Goal: Information Seeking & Learning: Check status

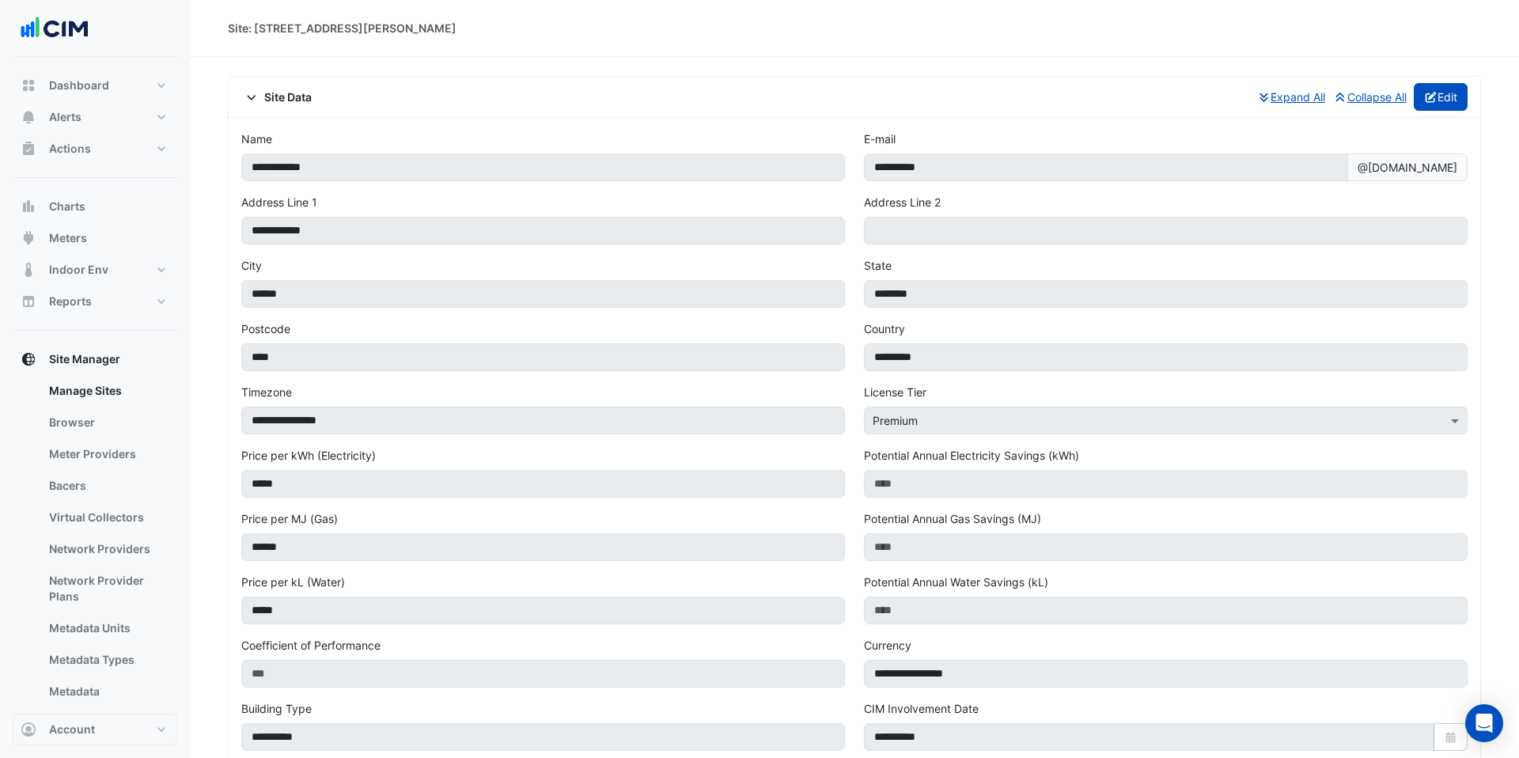
click at [1414, 104] on button "Edit" at bounding box center [1441, 97] width 55 height 28
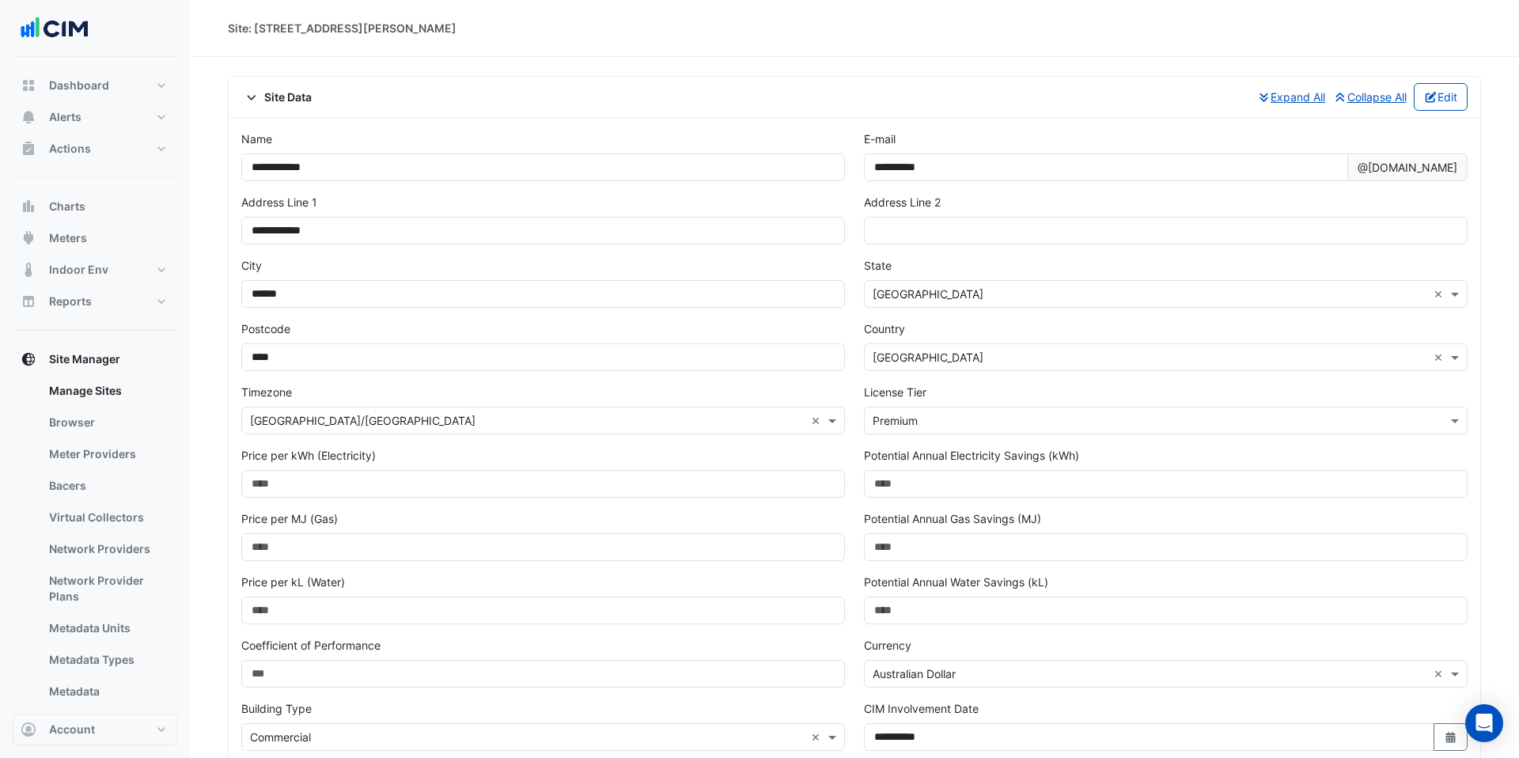
scroll to position [439, 0]
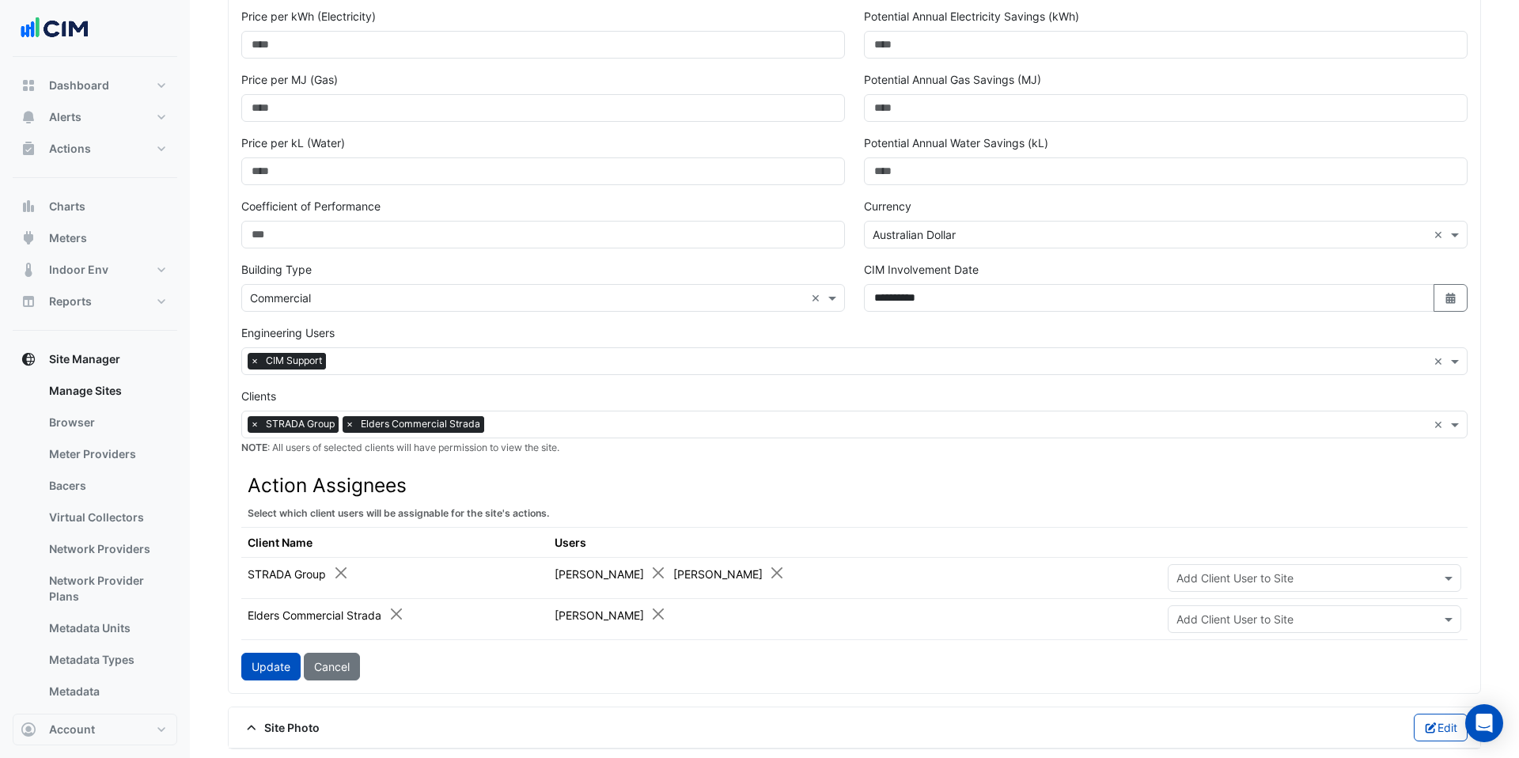
click at [476, 362] on input "text" at bounding box center [879, 362] width 1095 height 17
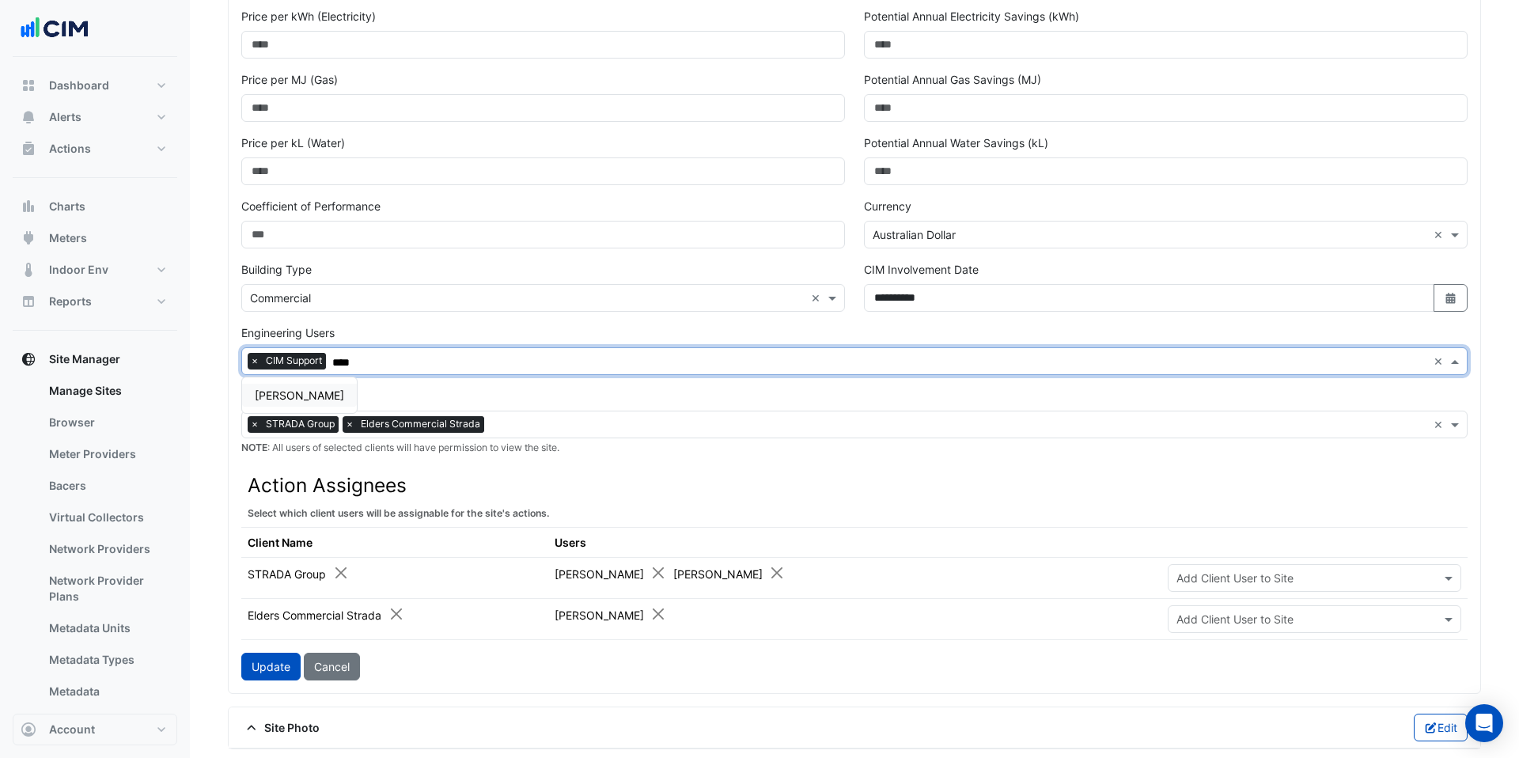
scroll to position [0, 0]
type input "******"
click at [310, 396] on span "Manuel Margelis" at bounding box center [299, 394] width 89 height 13
click at [276, 653] on button "Update" at bounding box center [270, 667] width 59 height 28
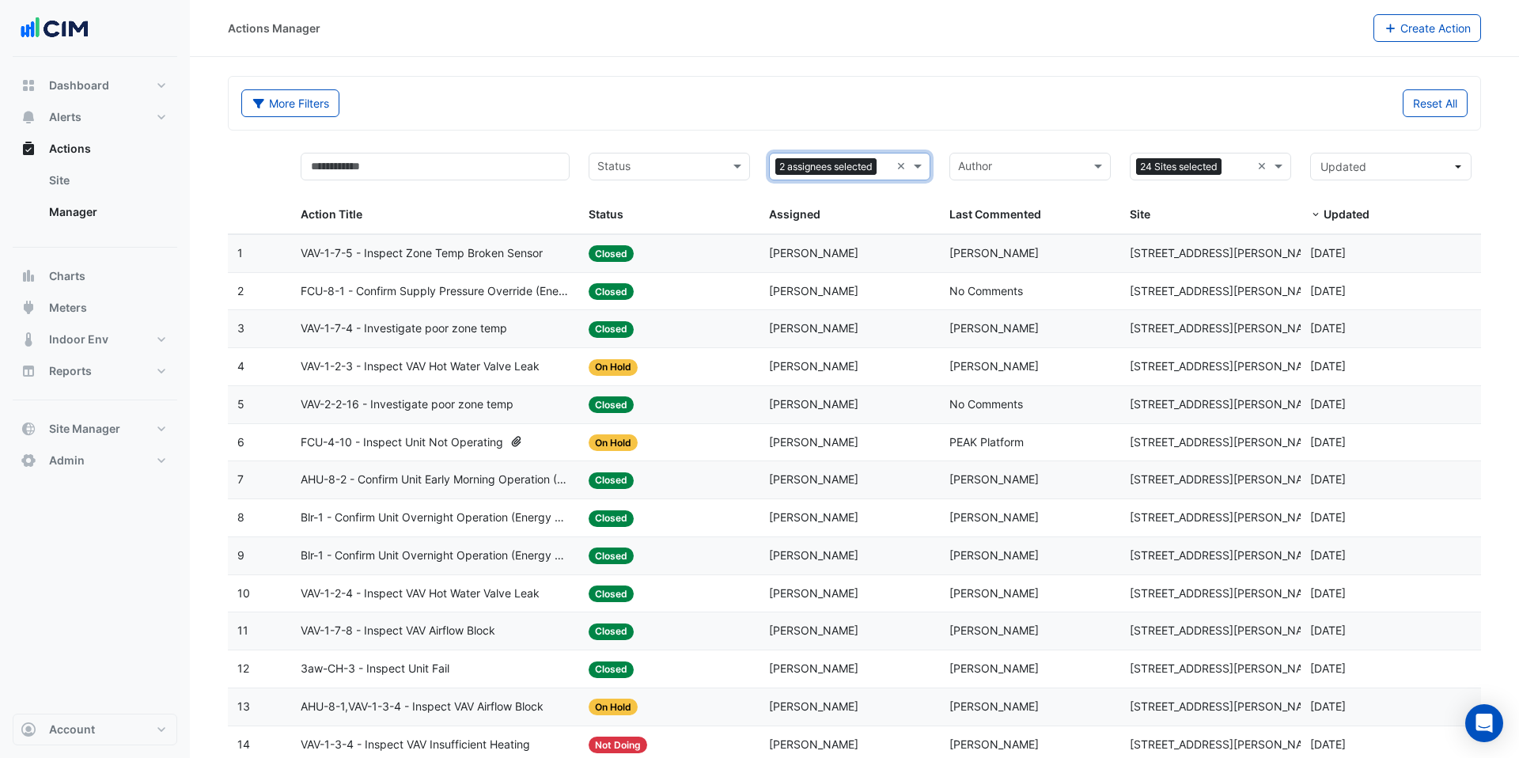
select select "***"
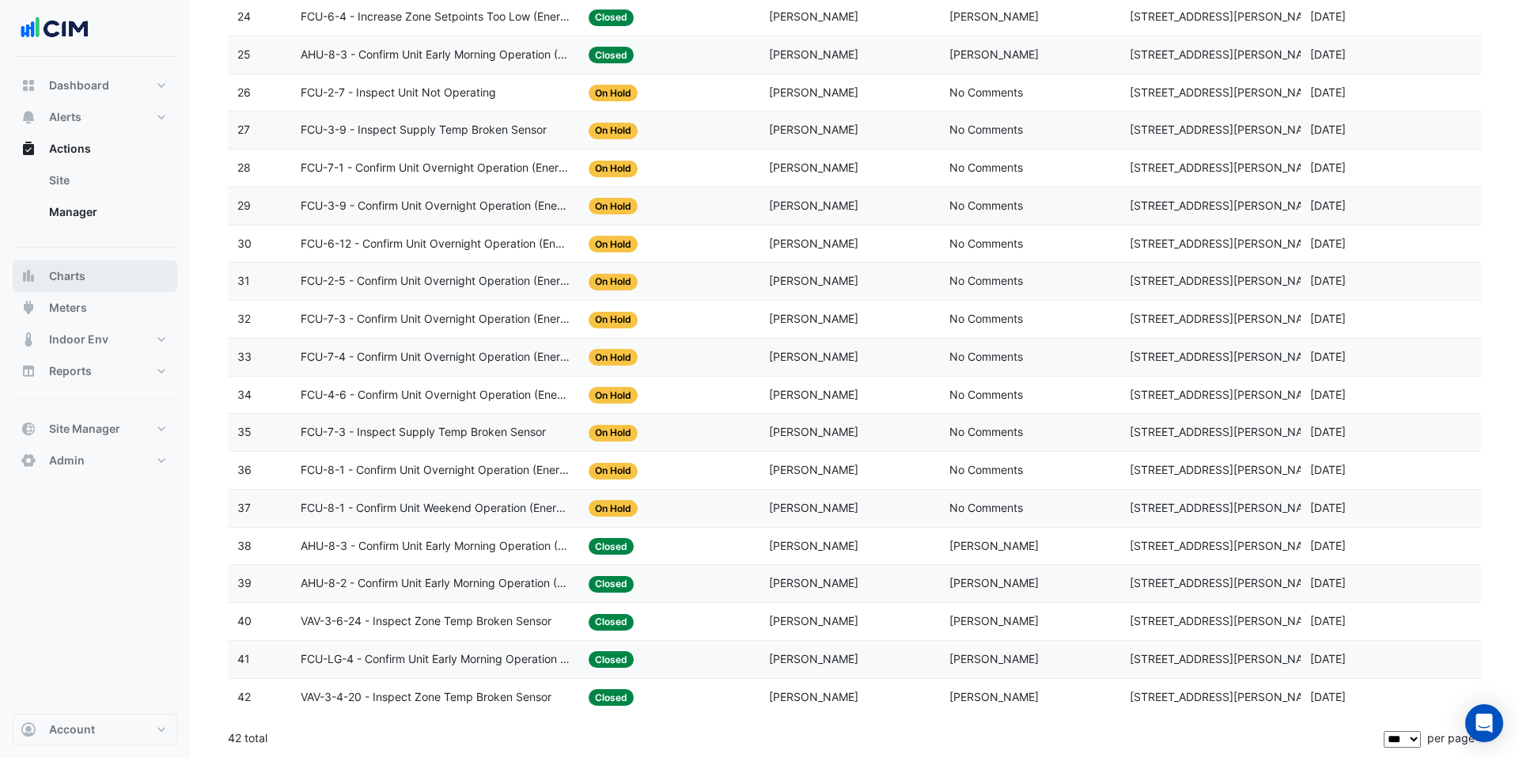
click at [103, 271] on button "Charts" at bounding box center [95, 276] width 165 height 32
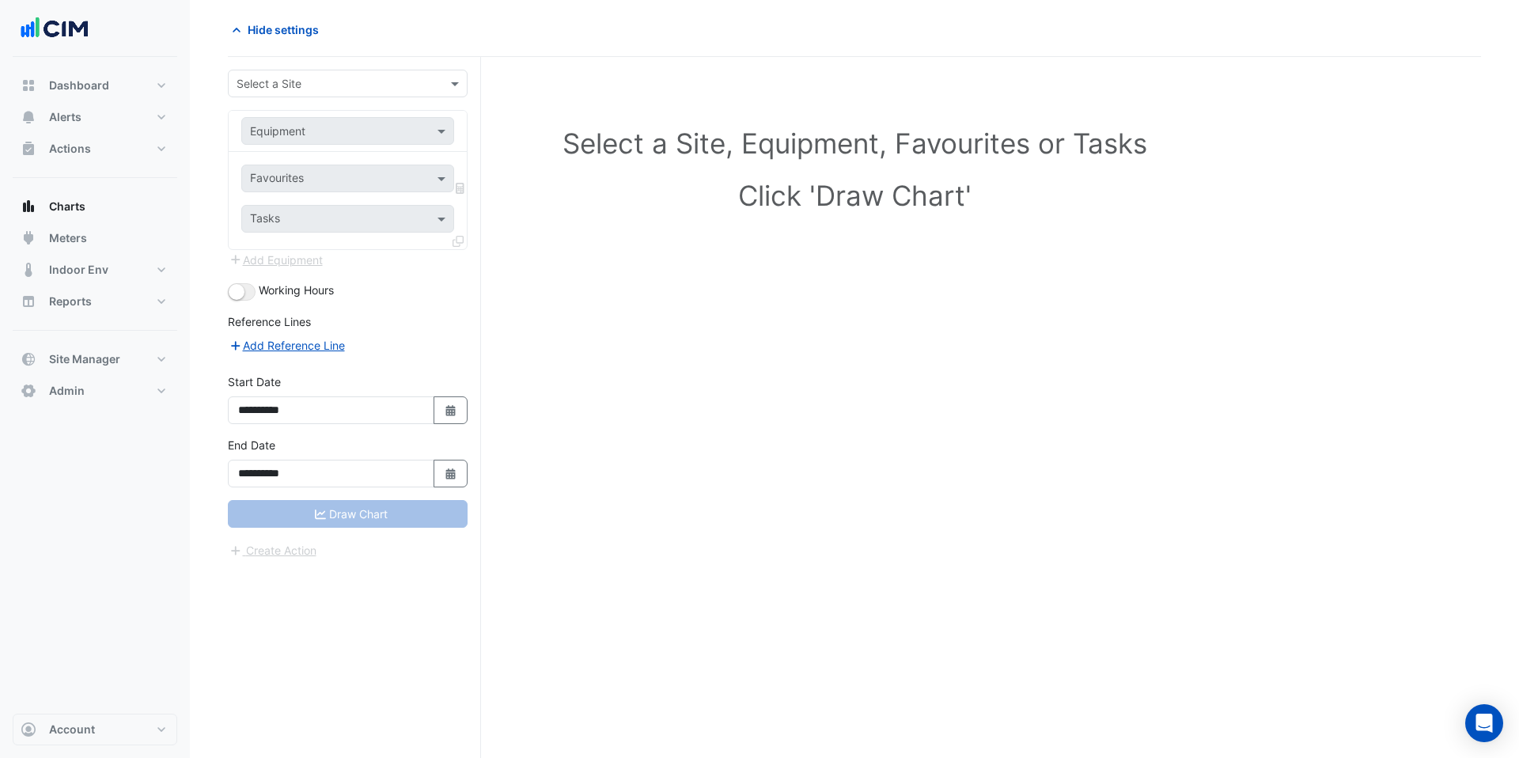
click at [347, 79] on input "text" at bounding box center [332, 84] width 191 height 17
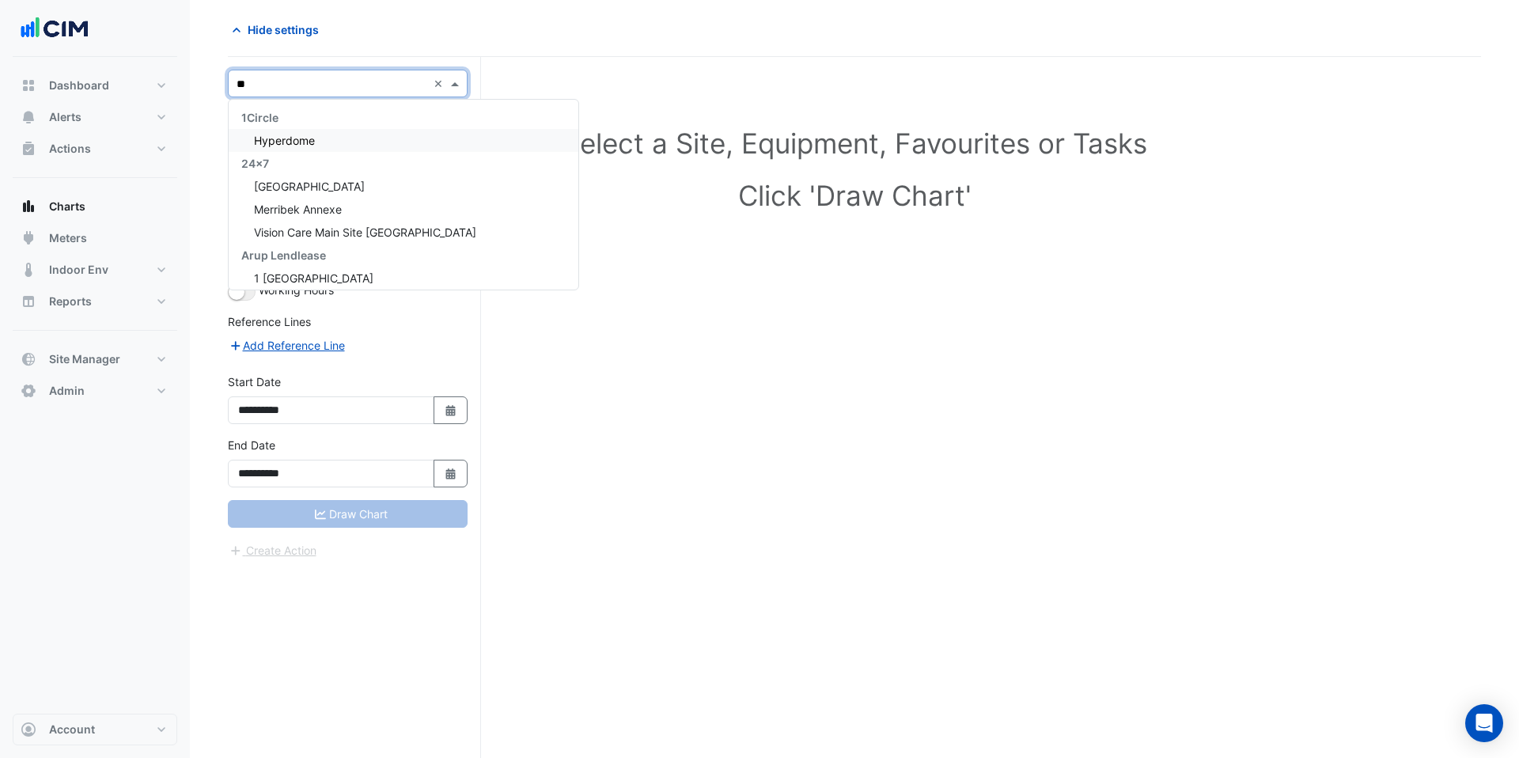
type input "*"
type input "****"
click at [383, 131] on div "Karrinyup Shopping Centre" at bounding box center [348, 140] width 238 height 23
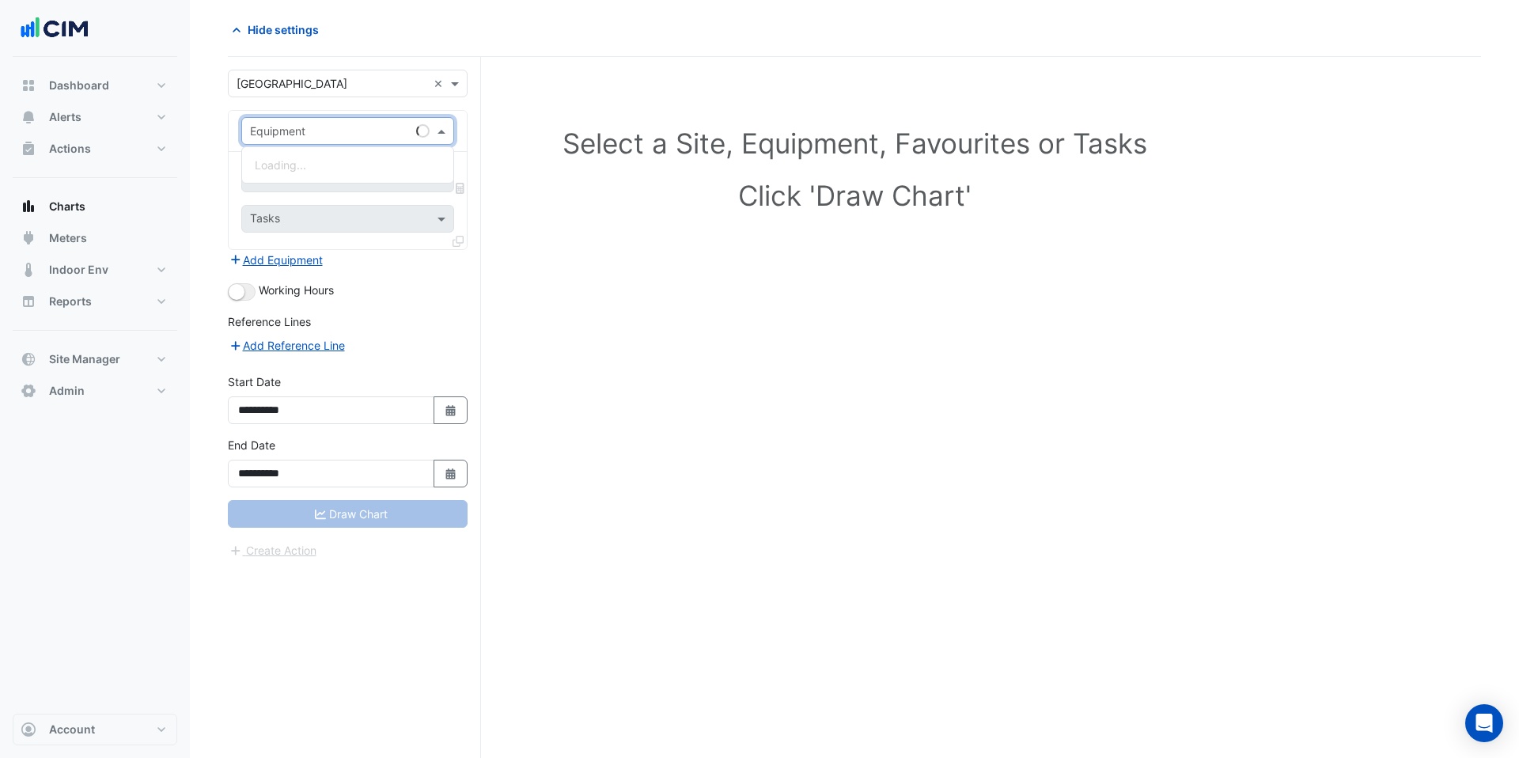
click at [383, 131] on input "text" at bounding box center [332, 131] width 164 height 17
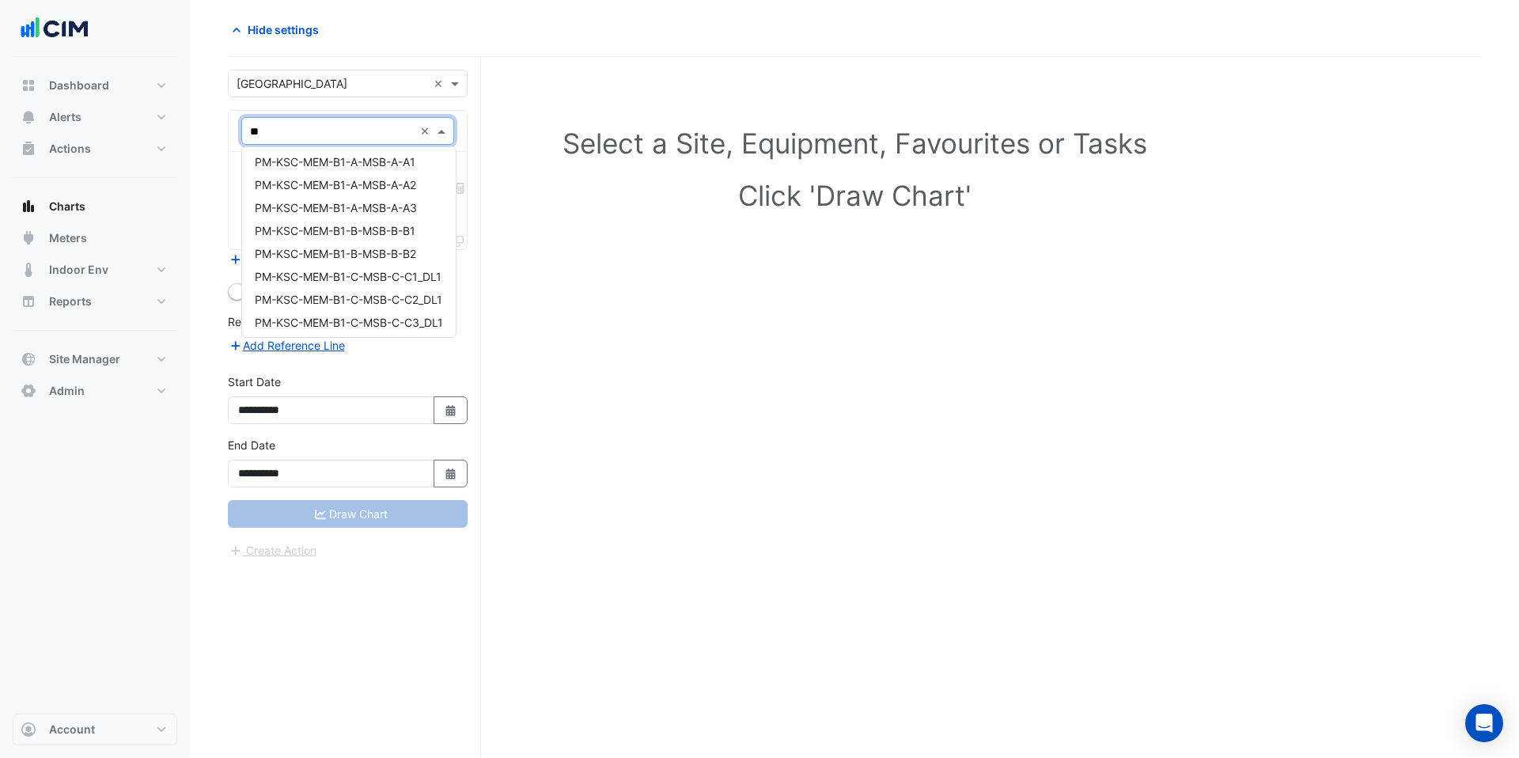
scroll to position [0, 0]
type input "*"
type input "**"
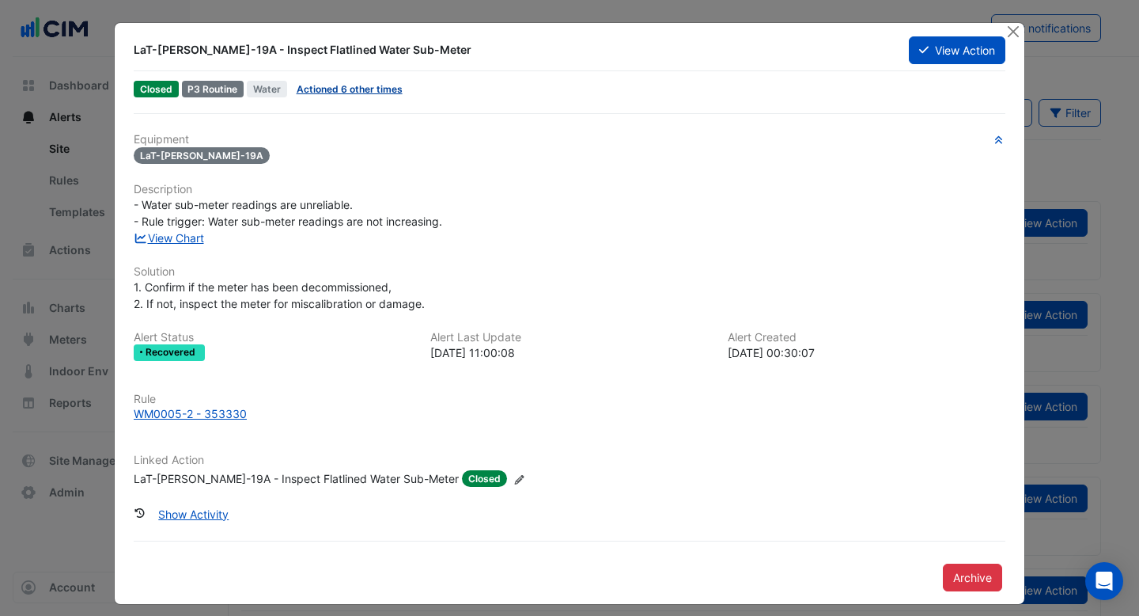
click at [367, 90] on link "Actioned 6 other times" at bounding box center [350, 89] width 106 height 12
click at [1010, 32] on button "Close" at bounding box center [1013, 31] width 17 height 17
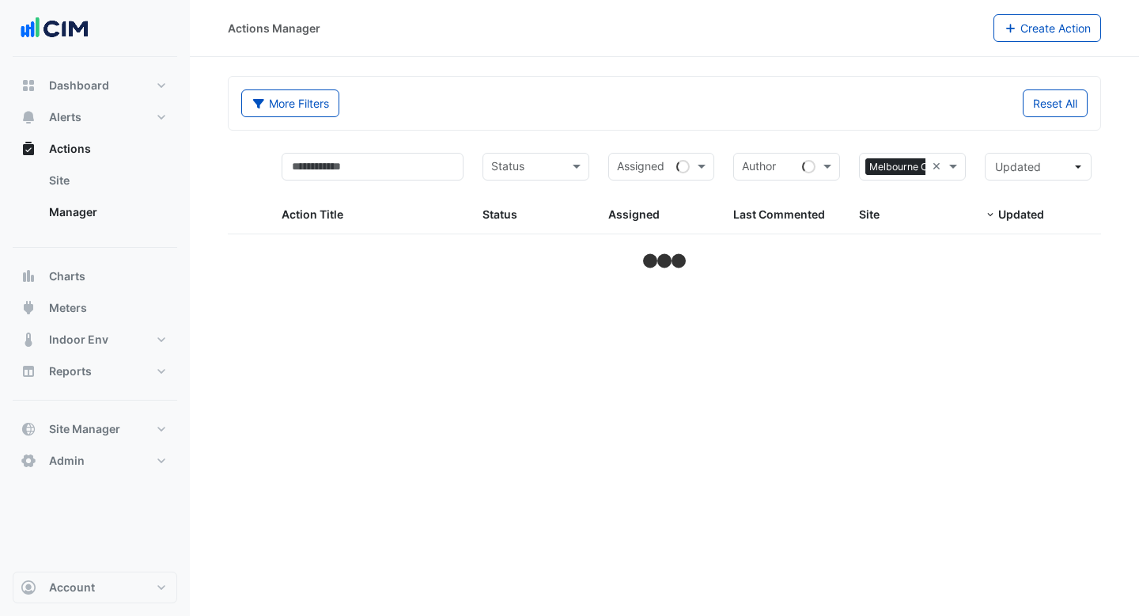
select select "***"
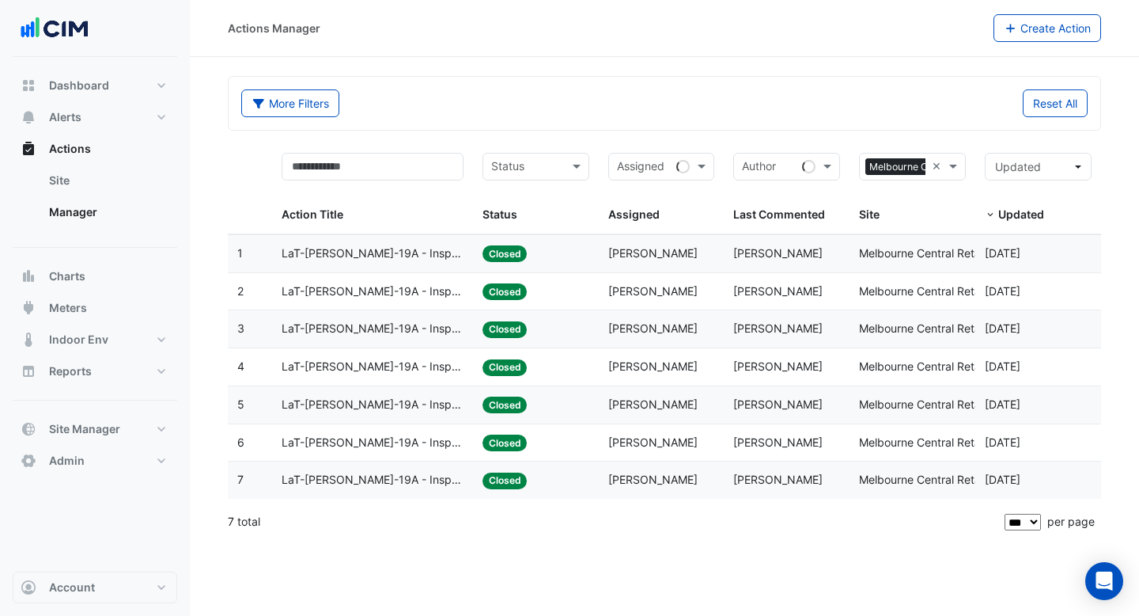
click at [418, 292] on span "LaT-[PERSON_NAME]-19A - Inspect Flatlined Water Sub-Meter" at bounding box center [373, 291] width 182 height 18
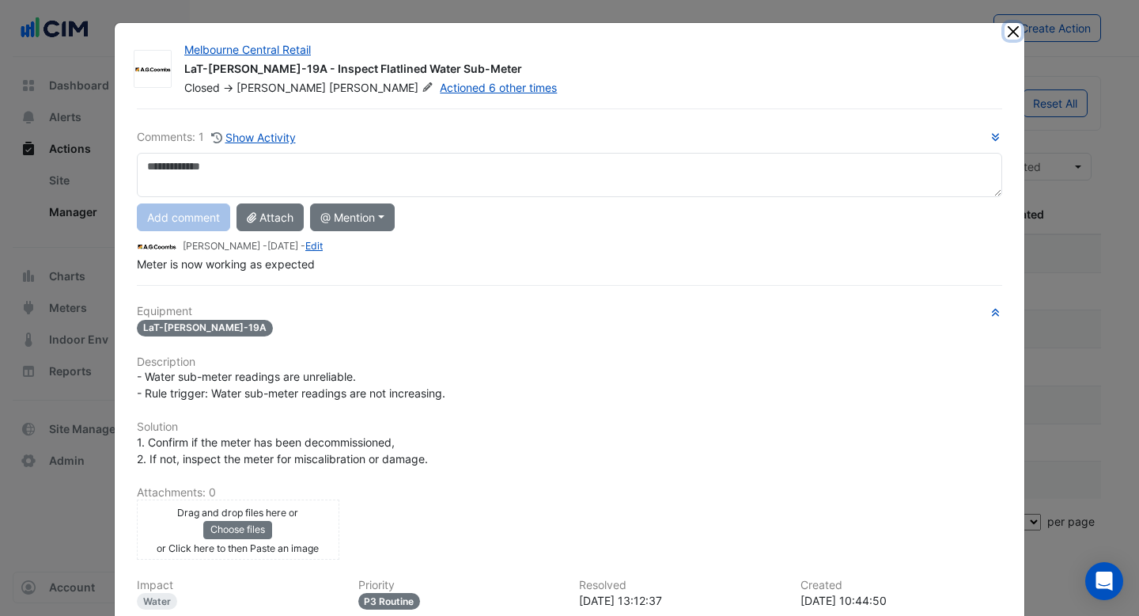
click at [1017, 34] on button "Close" at bounding box center [1013, 31] width 17 height 17
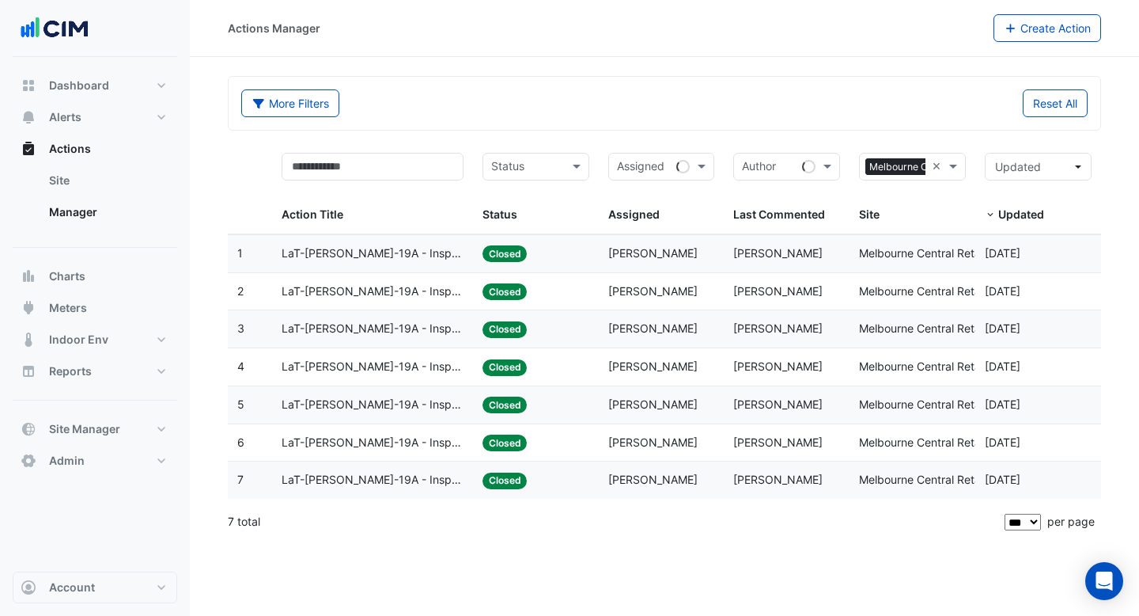
click at [439, 253] on span "LaT-[PERSON_NAME]-19A - Inspect Flatlined Water Sub-Meter" at bounding box center [373, 253] width 182 height 18
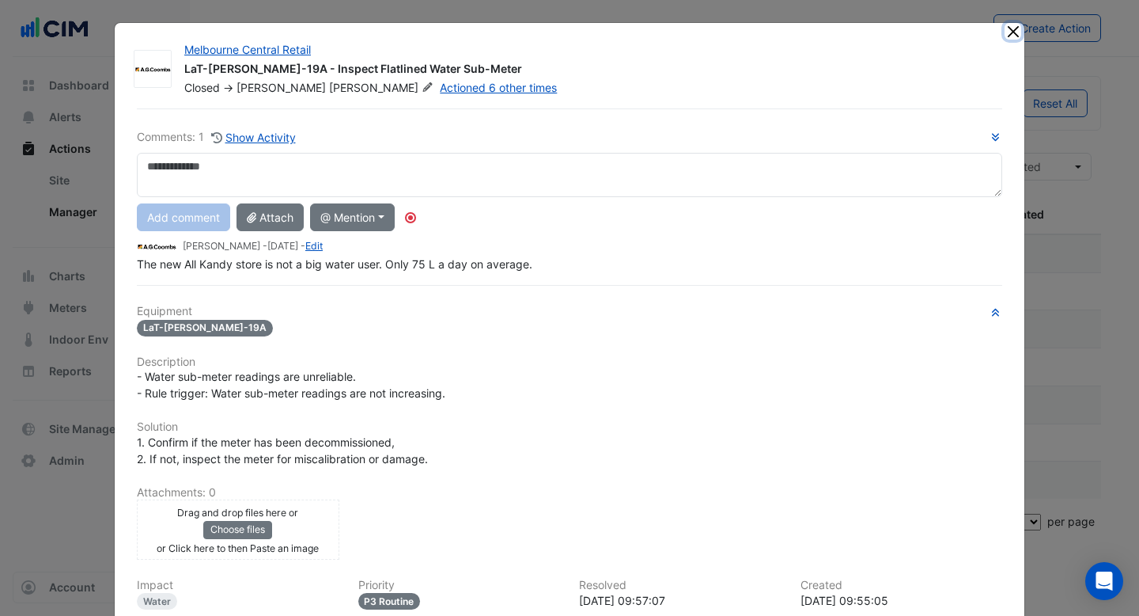
click at [1013, 31] on button "Close" at bounding box center [1013, 31] width 17 height 17
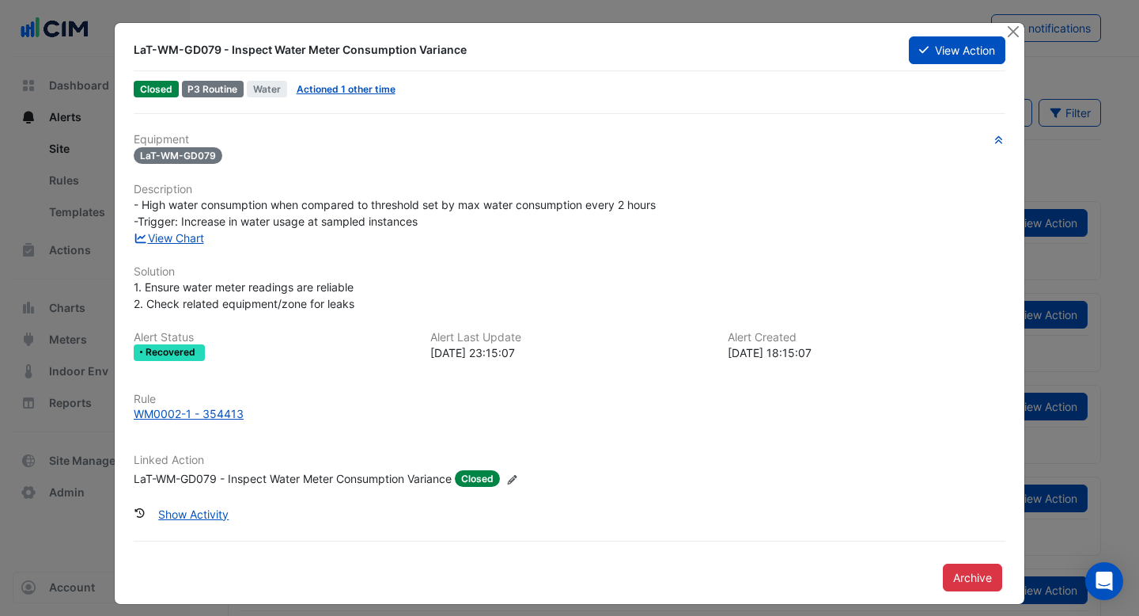
click at [250, 477] on div "LaT-WM-GD079 - Inspect Water Meter Consumption Variance" at bounding box center [293, 478] width 318 height 17
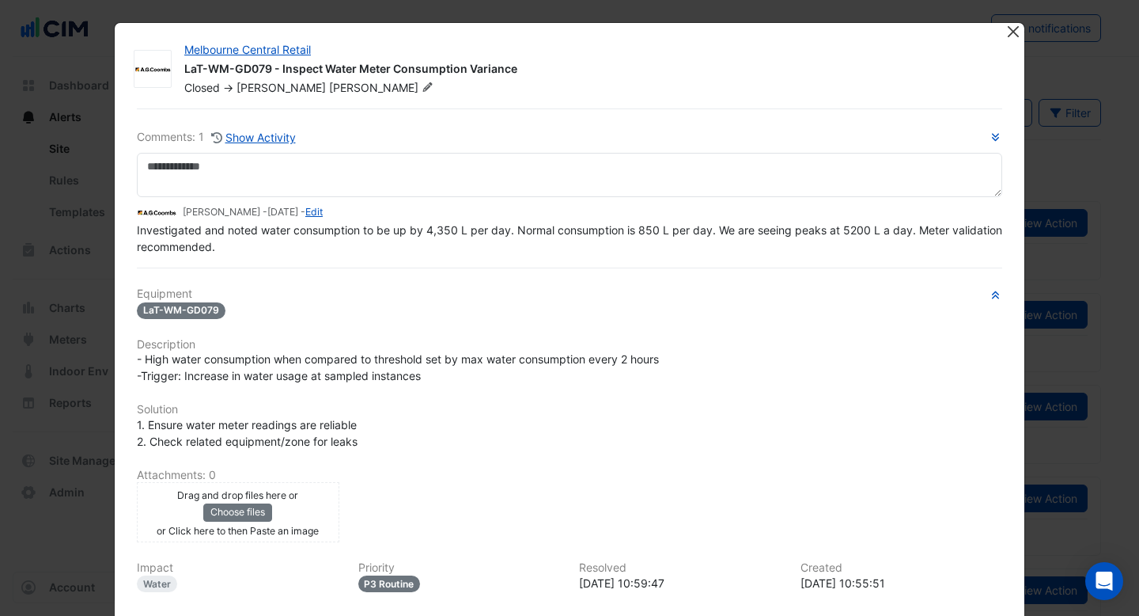
click at [1006, 35] on button "Close" at bounding box center [1013, 31] width 17 height 17
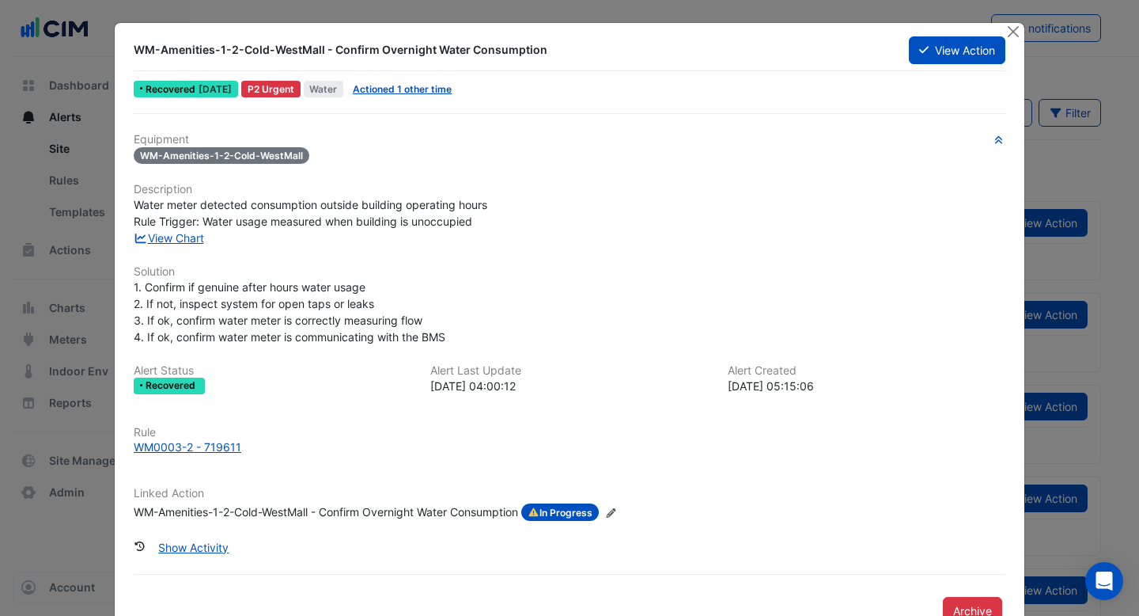
scroll to position [22, 0]
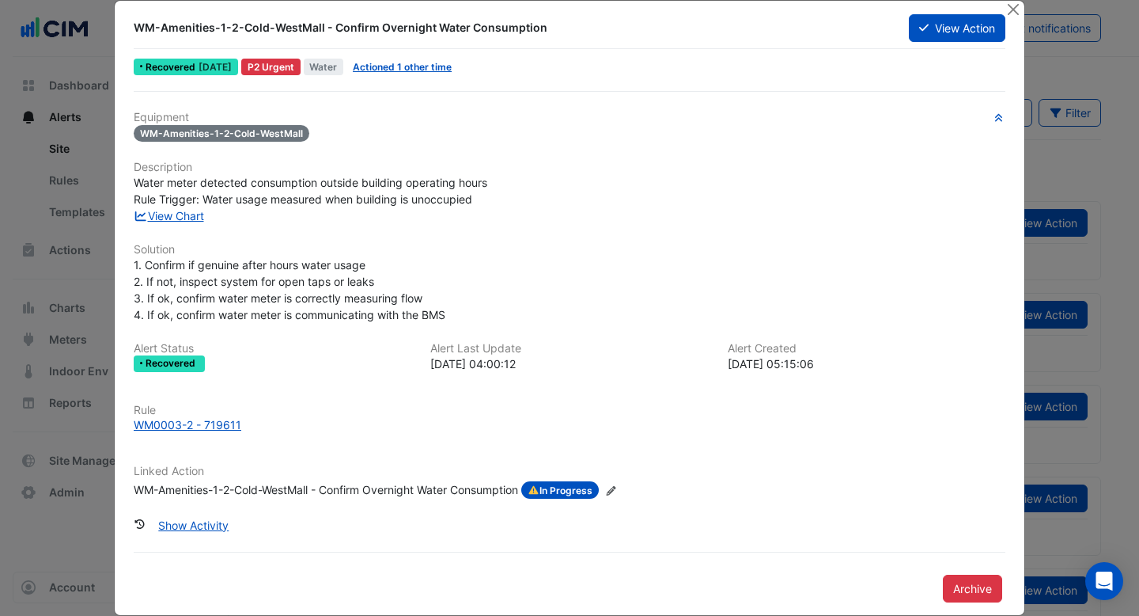
click at [415, 491] on div "WM-Amenities-1-2-Cold-WestMall - Confirm Overnight Water Consumption" at bounding box center [326, 489] width 384 height 17
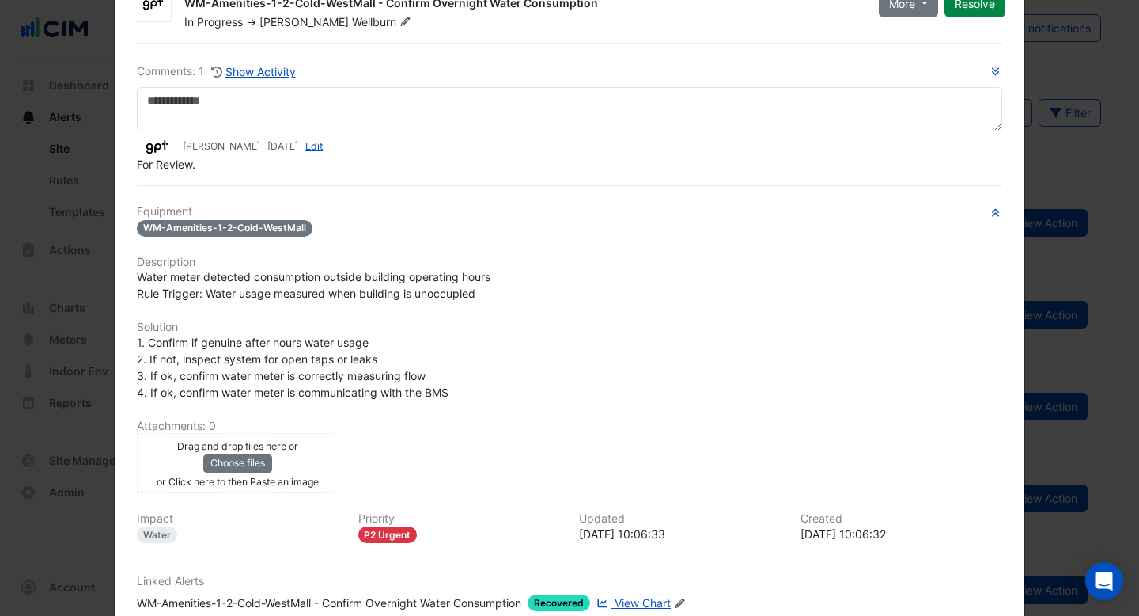
scroll to position [0, 0]
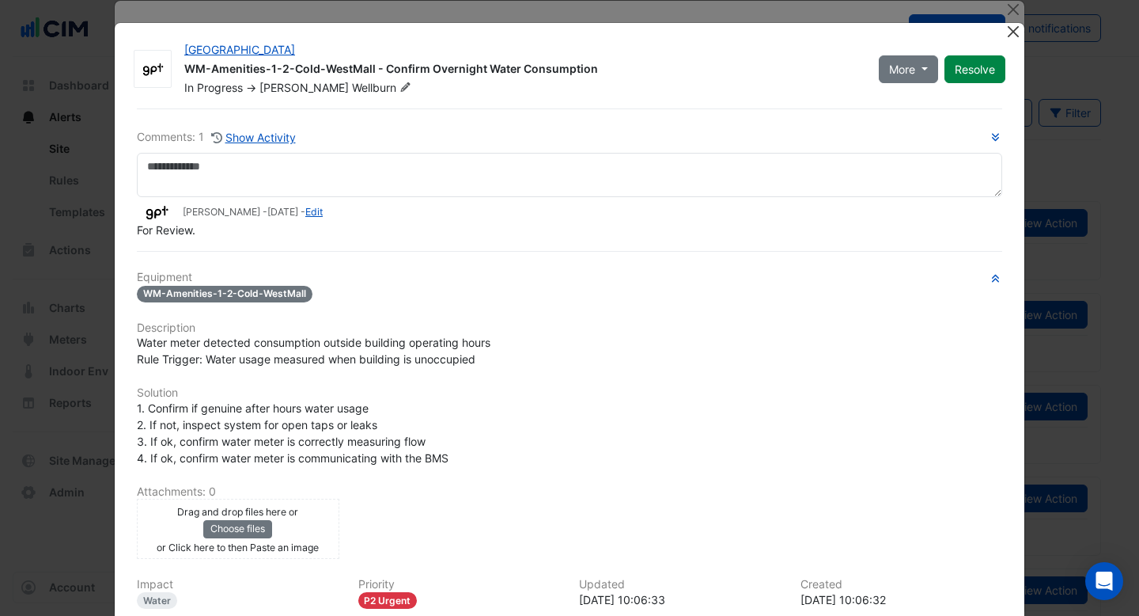
click at [1009, 31] on button "Close" at bounding box center [1013, 31] width 17 height 17
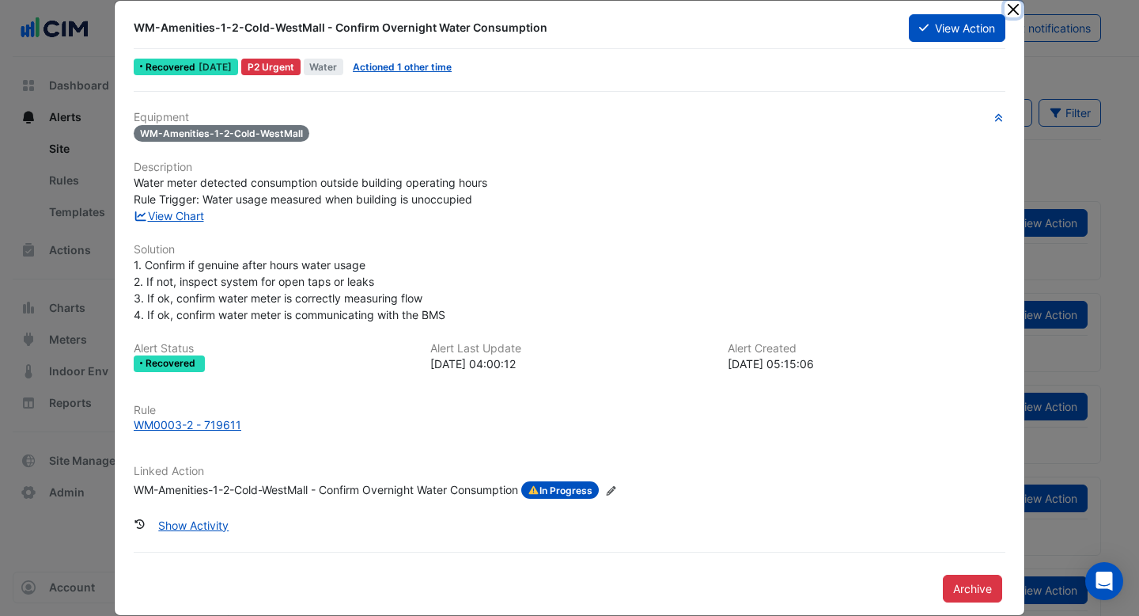
click at [1013, 10] on button "Close" at bounding box center [1013, 9] width 17 height 17
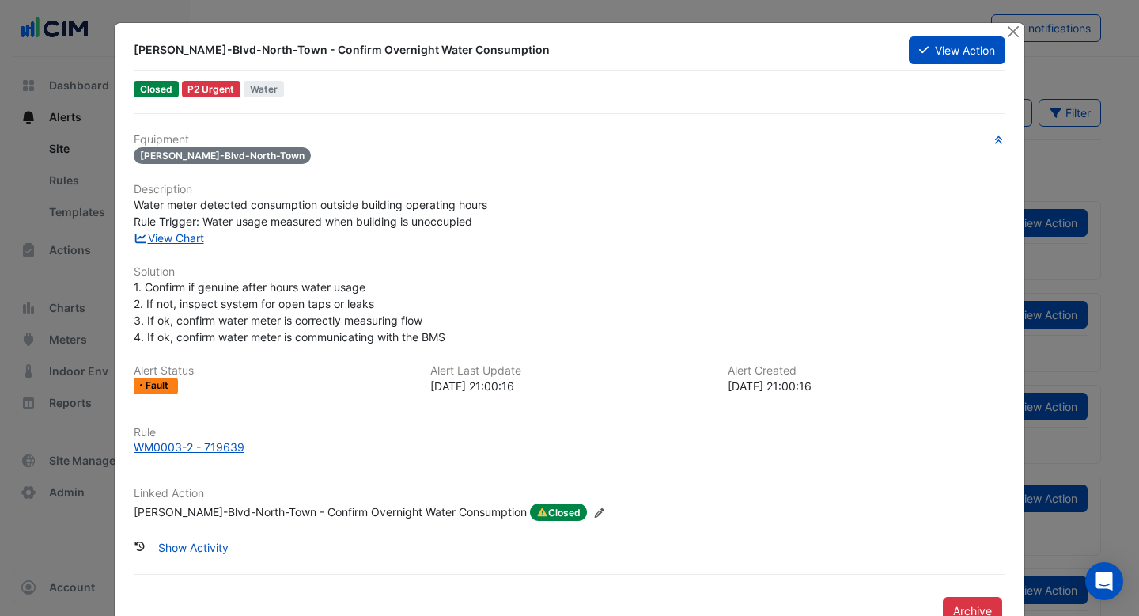
click at [304, 504] on div "WM-Hooker-Blvd-North-Town - Confirm Overnight Water Consumption" at bounding box center [330, 511] width 393 height 17
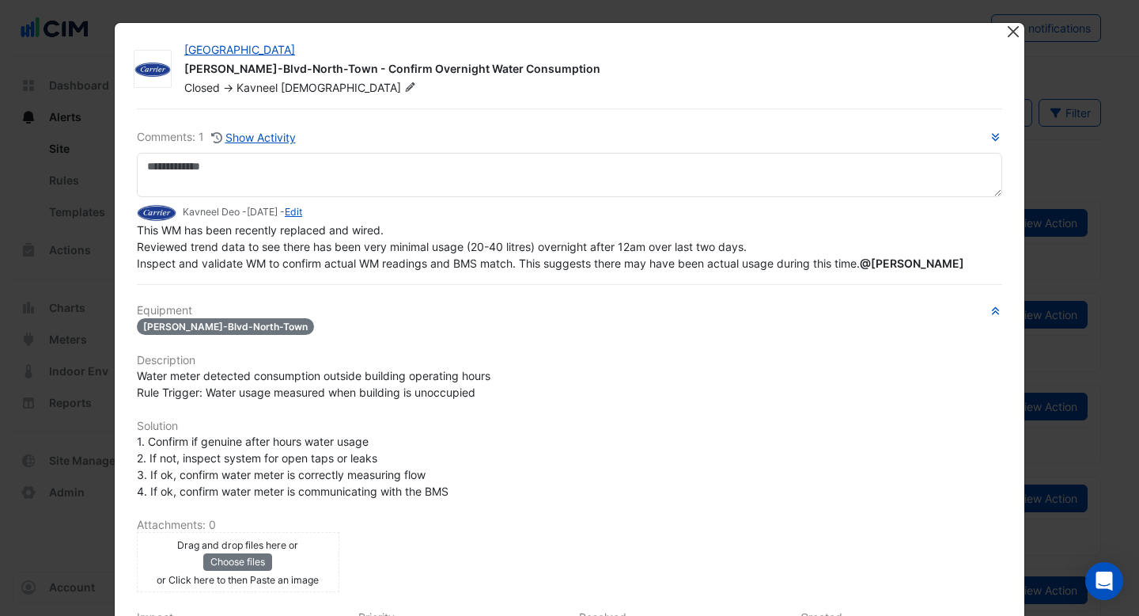
click at [1013, 34] on button "Close" at bounding box center [1013, 31] width 17 height 17
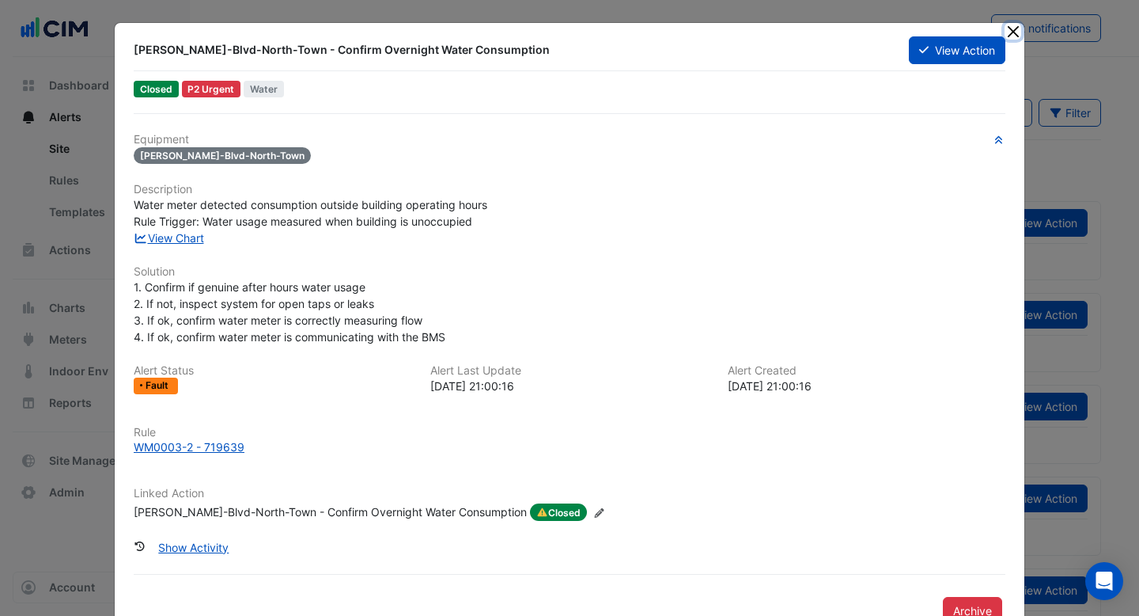
click at [1013, 34] on button "Close" at bounding box center [1013, 31] width 17 height 17
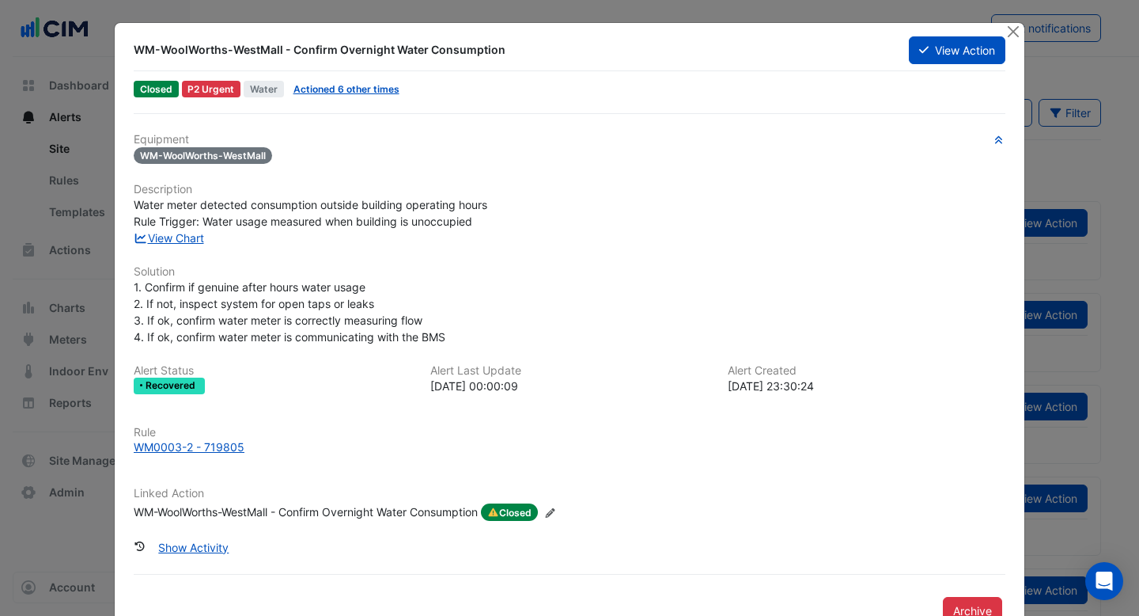
click at [299, 509] on div "WM-WoolWorths-WestMall - Confirm Overnight Water Consumption" at bounding box center [306, 511] width 344 height 17
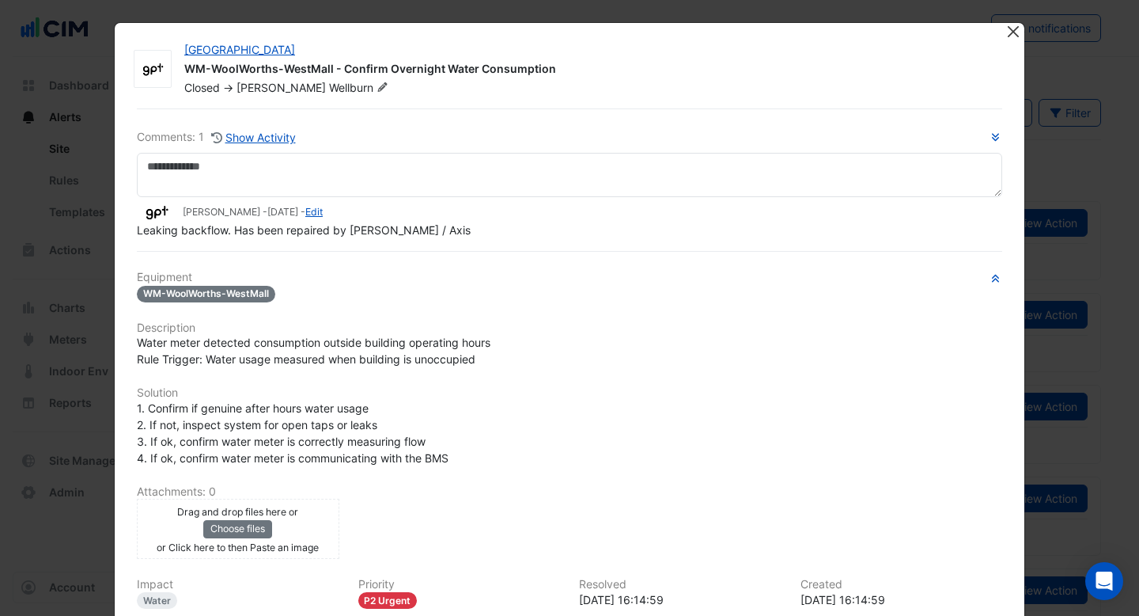
click at [1013, 33] on button "Close" at bounding box center [1013, 31] width 17 height 17
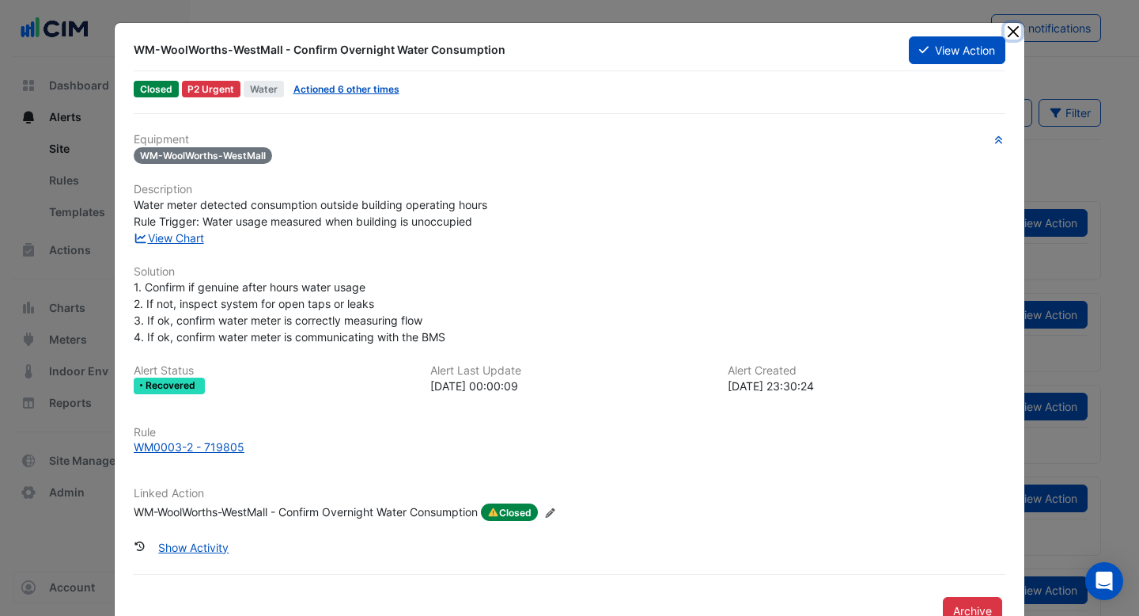
click at [1013, 33] on button "Close" at bounding box center [1013, 31] width 17 height 17
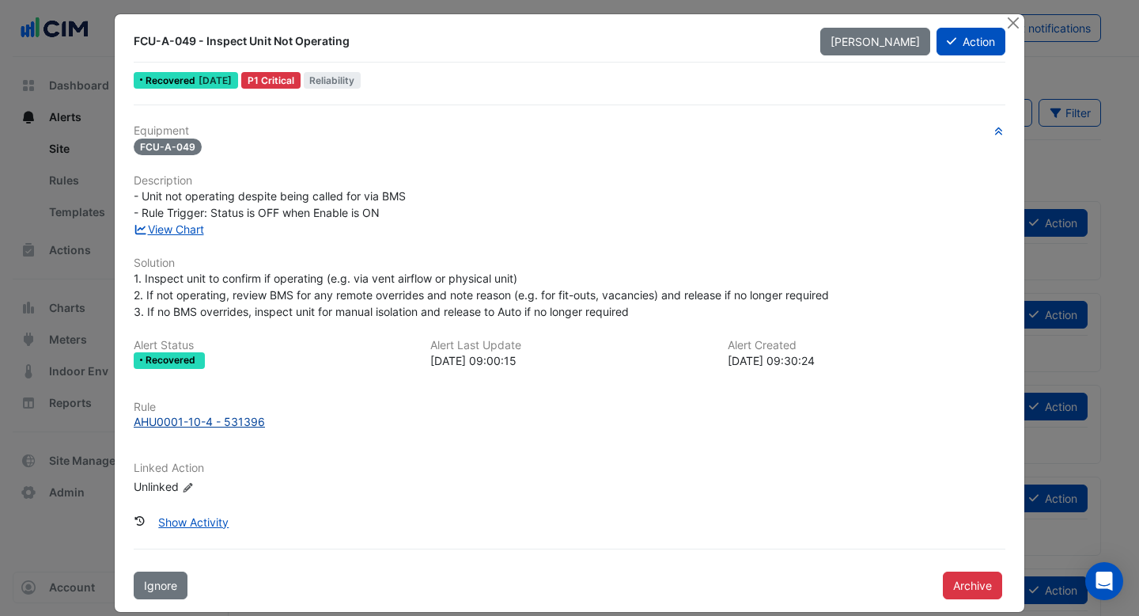
scroll to position [10, 0]
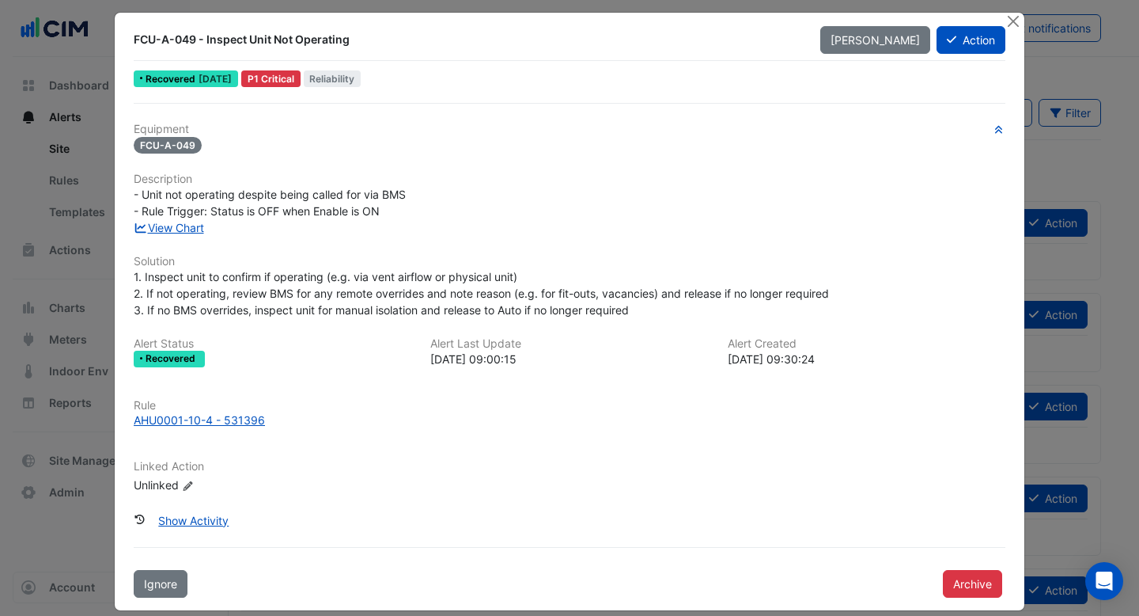
click at [1002, 19] on div "FCU-A-049 - Inspect Unit Not Operating [PERSON_NAME] Action Recovered [DATE] P1…" at bounding box center [570, 311] width 910 height 597
click at [1019, 21] on button "Close" at bounding box center [1013, 21] width 17 height 17
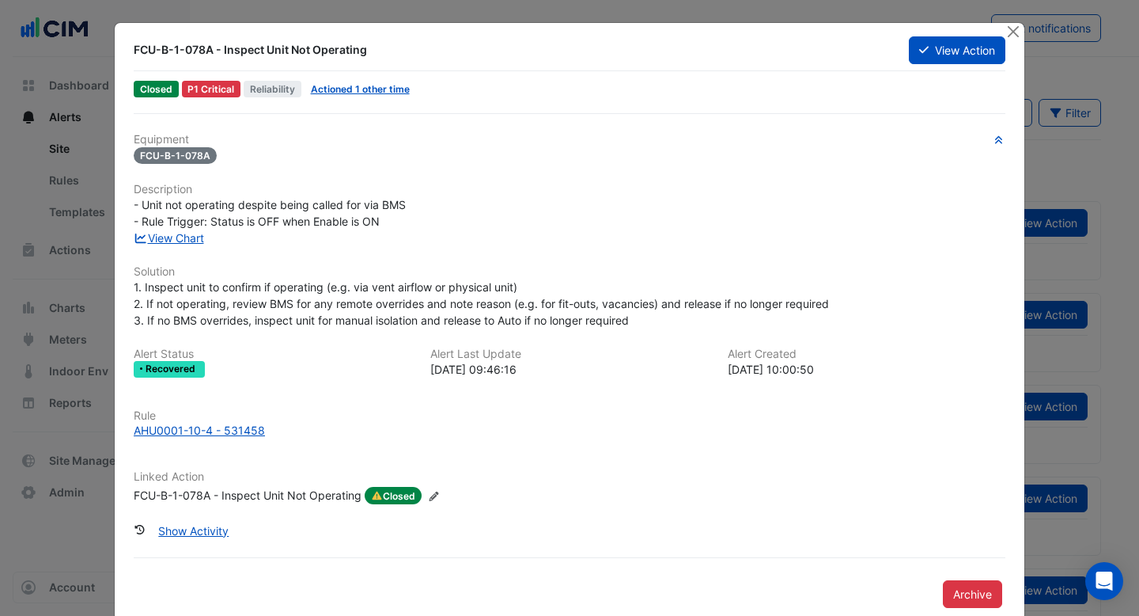
click at [311, 494] on div "FCU-B-1-078A - Inspect Unit Not Operating" at bounding box center [248, 495] width 228 height 17
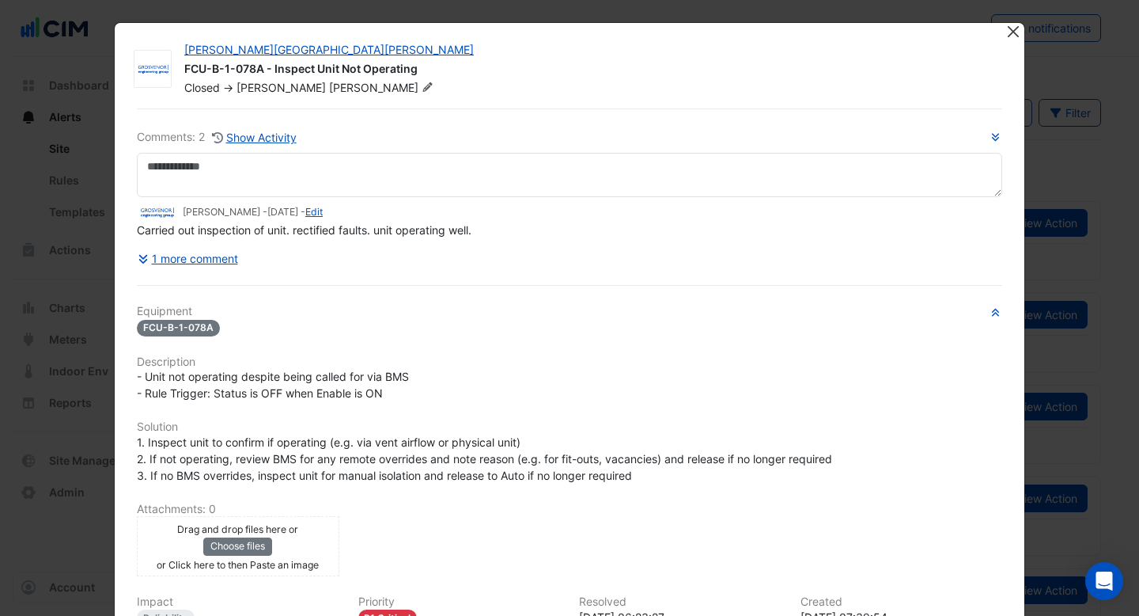
click at [1010, 32] on button "Close" at bounding box center [1013, 31] width 17 height 17
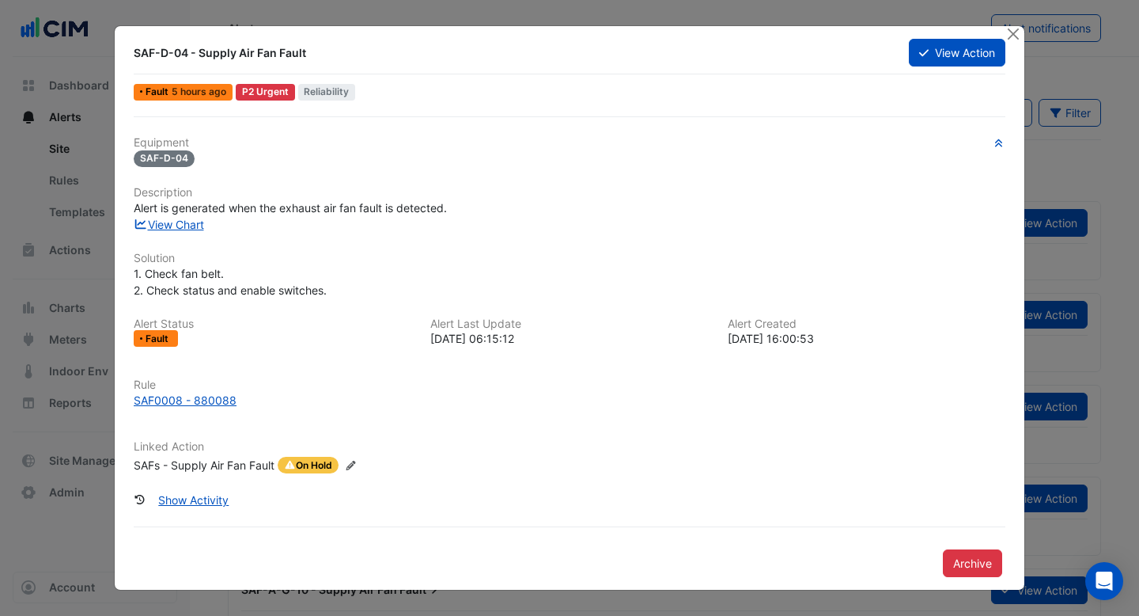
click at [225, 465] on div "SAFs - Supply Air Fan Fault" at bounding box center [204, 464] width 141 height 17
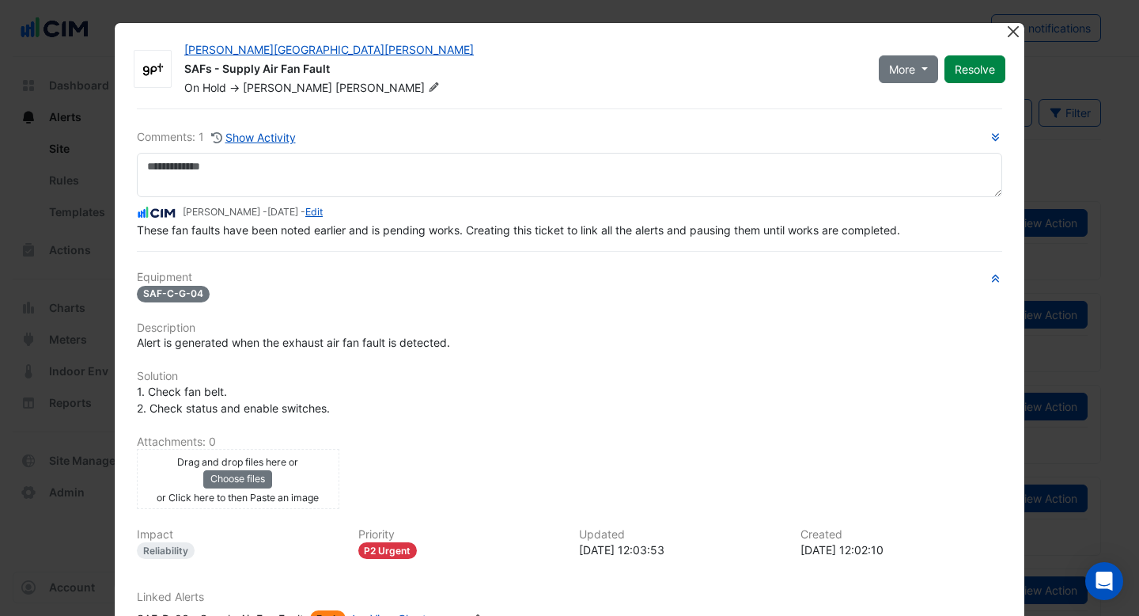
click at [1007, 32] on button "Close" at bounding box center [1013, 31] width 17 height 17
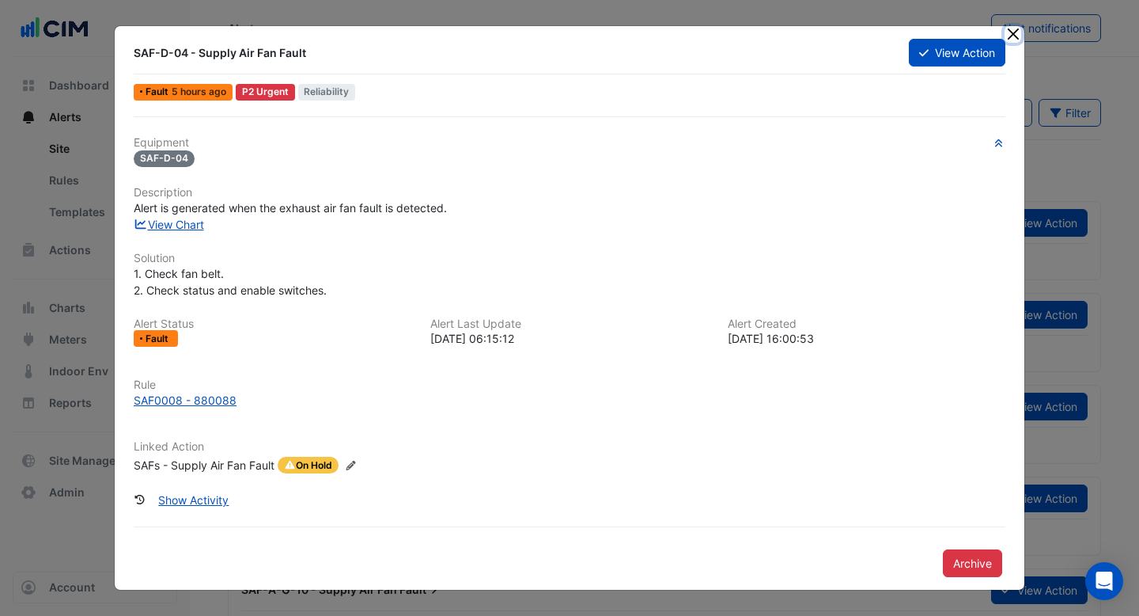
click at [1013, 38] on button "Close" at bounding box center [1013, 34] width 17 height 17
